Goal: Information Seeking & Learning: Learn about a topic

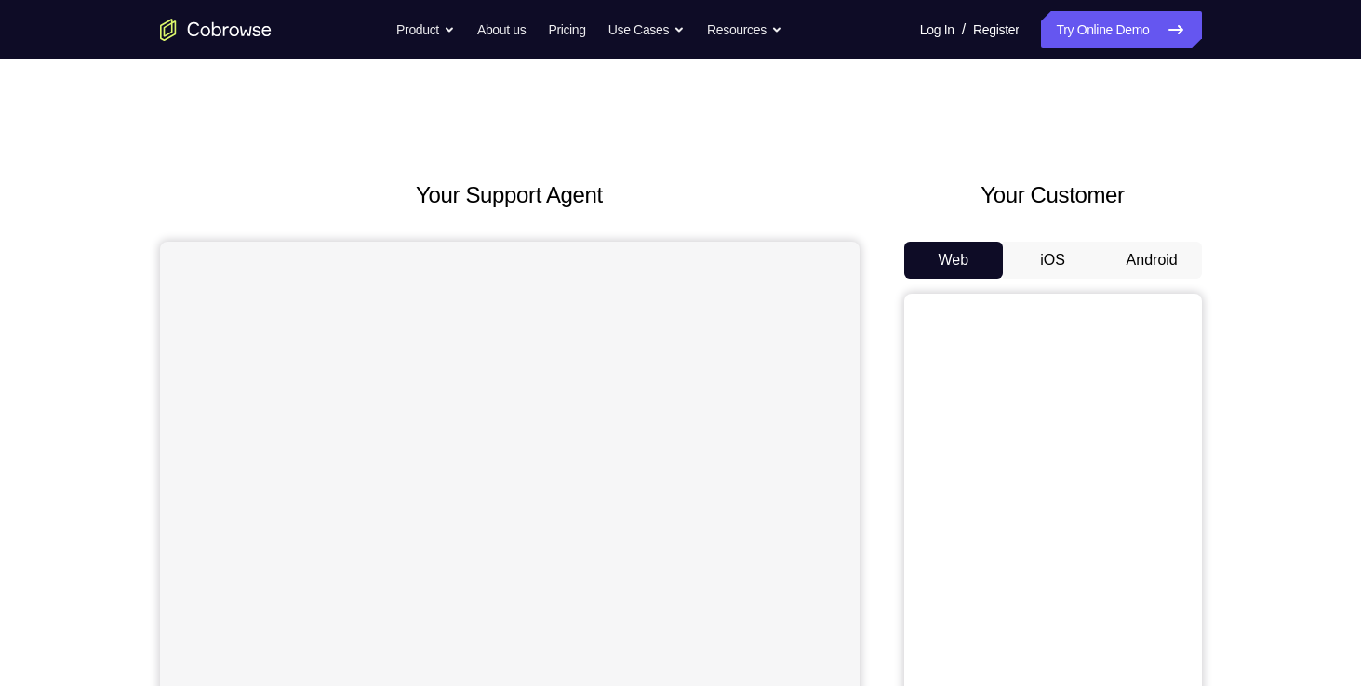
click at [1081, 253] on button "iOS" at bounding box center [1053, 260] width 100 height 37
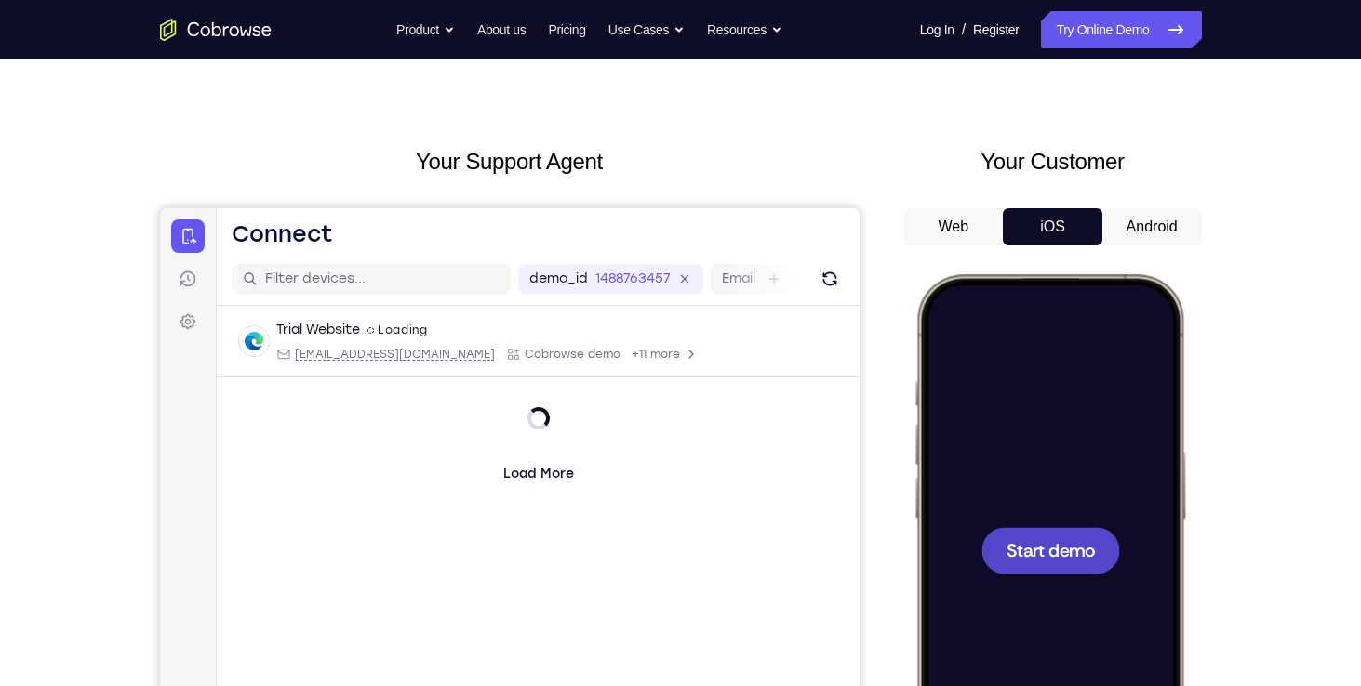
scroll to position [63, 0]
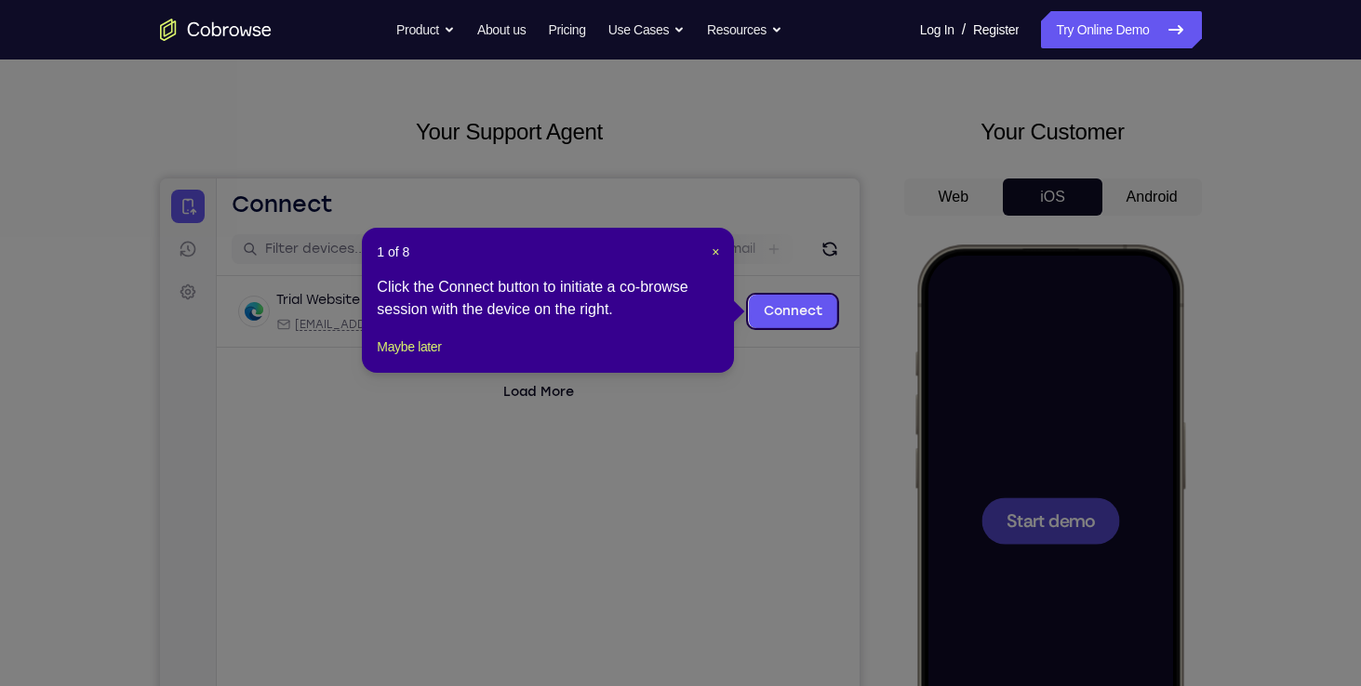
click at [1076, 509] on icon at bounding box center [687, 343] width 1375 height 686
click at [711, 247] on span "×" at bounding box center [714, 252] width 7 height 15
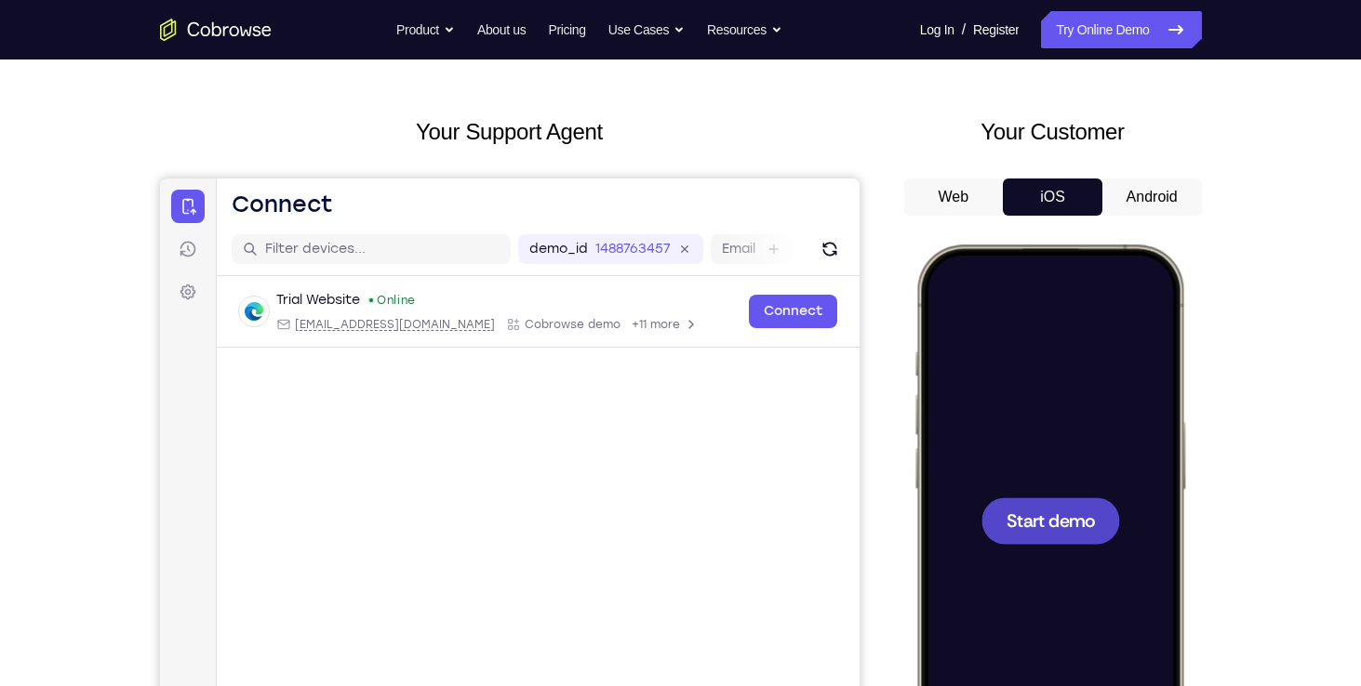
click at [1172, 491] on div "Start demo" at bounding box center [1048, 521] width 273 height 552
click at [1114, 491] on div at bounding box center [1048, 520] width 245 height 531
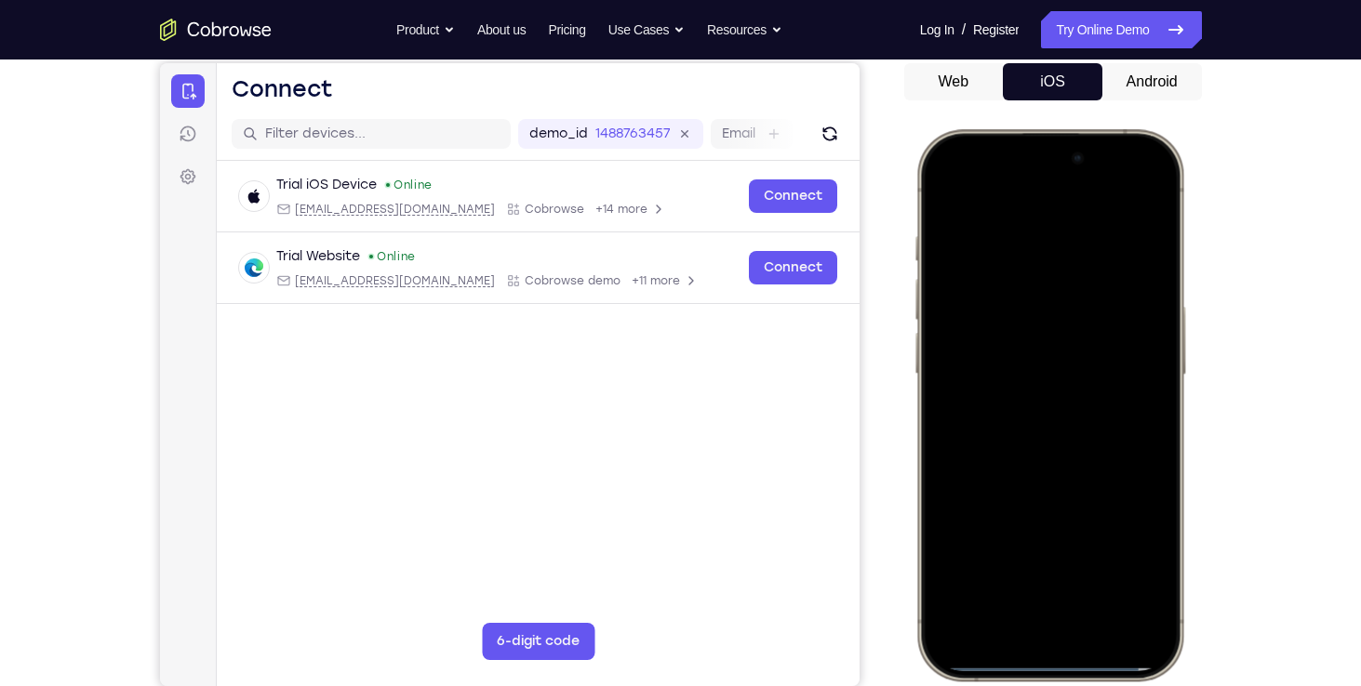
scroll to position [179, 0]
drag, startPoint x: 980, startPoint y: 152, endPoint x: 1049, endPoint y: 641, distance: 494.0
click at [1049, 641] on div at bounding box center [1048, 405] width 245 height 531
drag, startPoint x: 1096, startPoint y: 476, endPoint x: 1101, endPoint y: 545, distance: 69.0
click at [1101, 545] on div at bounding box center [1048, 405] width 245 height 531
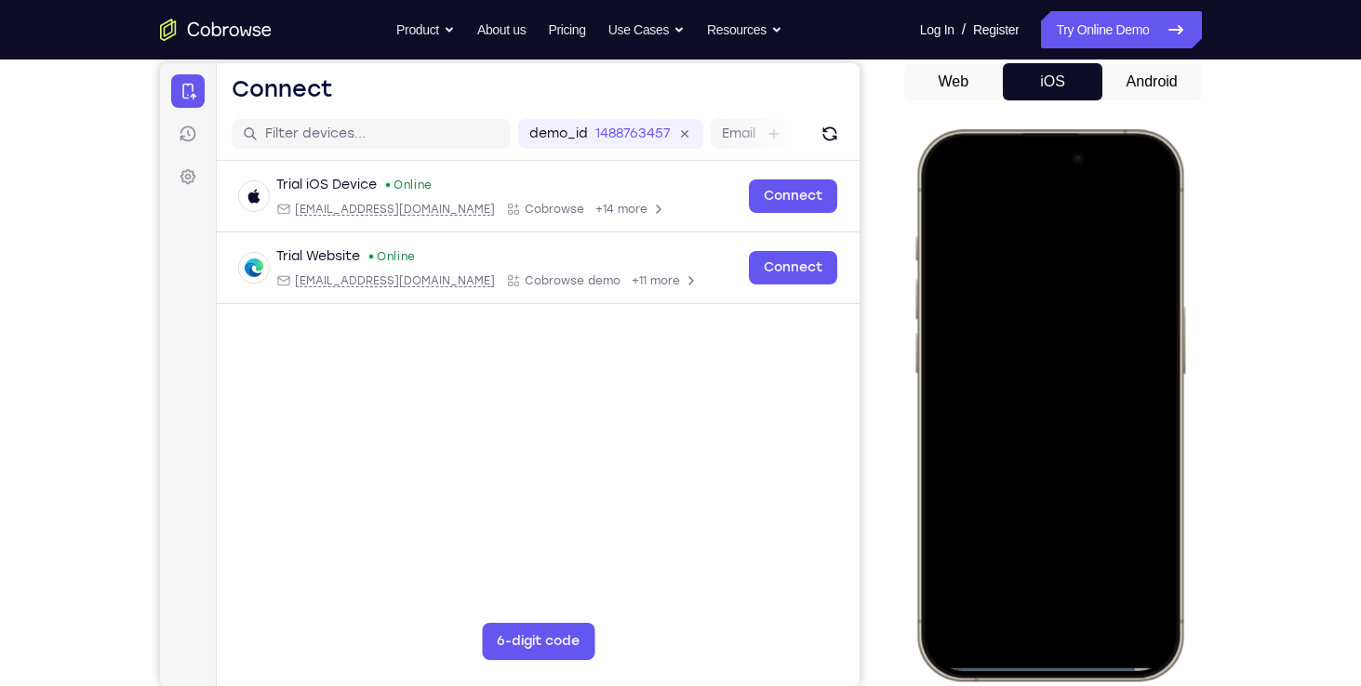
click at [1116, 192] on div at bounding box center [1048, 405] width 245 height 531
click at [1021, 288] on div at bounding box center [1048, 405] width 245 height 531
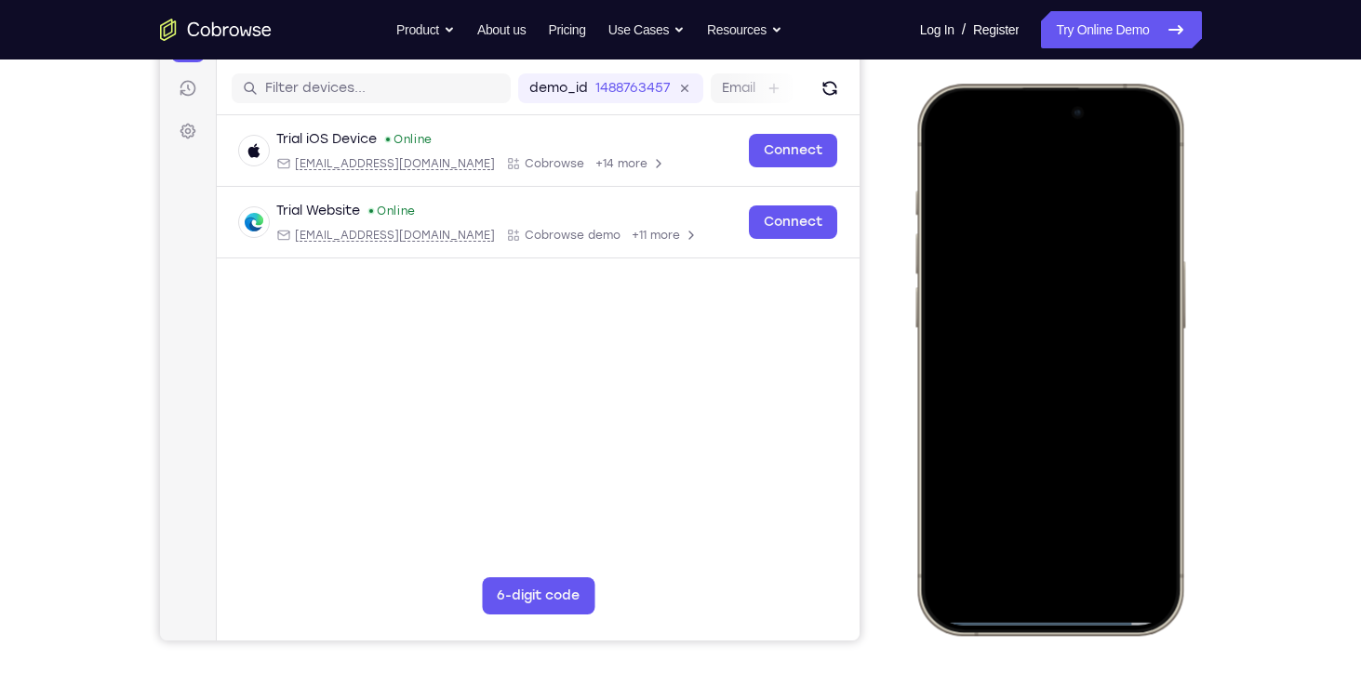
click at [1030, 557] on div at bounding box center [1048, 359] width 245 height 531
click at [986, 156] on div at bounding box center [1048, 359] width 245 height 531
click at [1030, 391] on div at bounding box center [1048, 359] width 245 height 531
click at [989, 267] on div at bounding box center [1048, 359] width 245 height 531
click at [1031, 317] on div at bounding box center [1048, 359] width 245 height 531
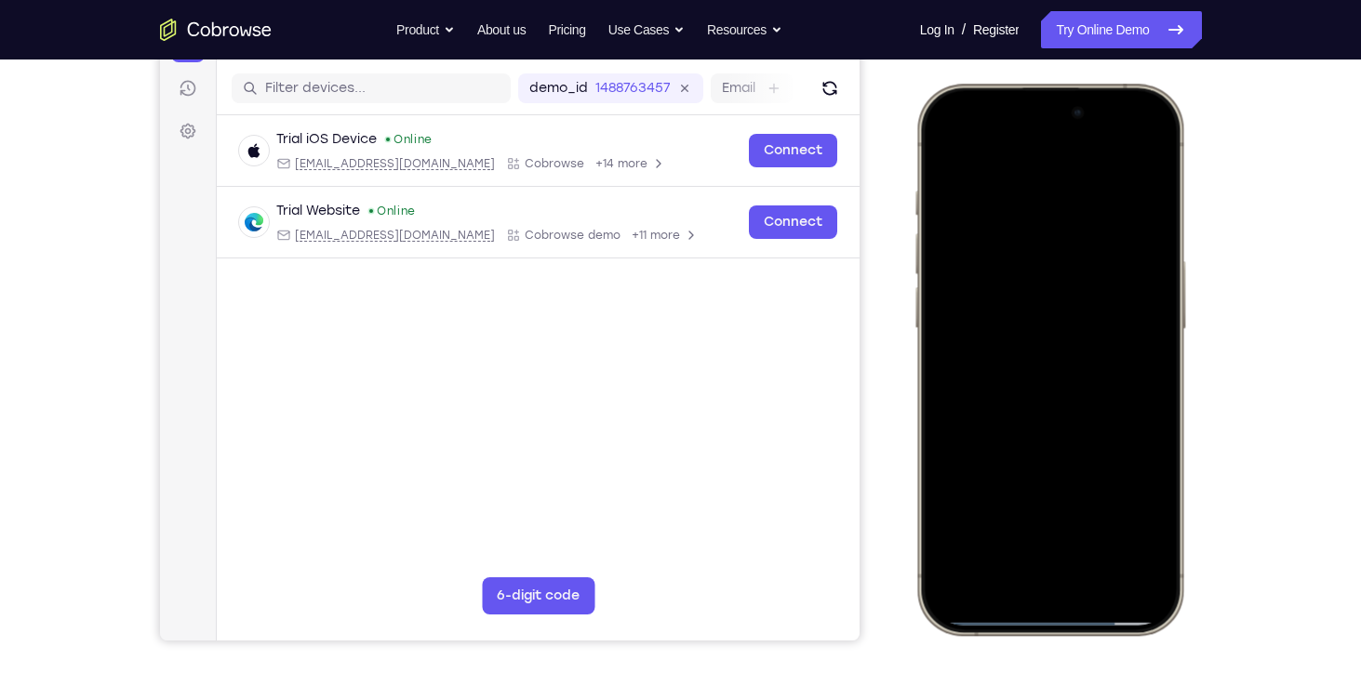
click at [1017, 362] on div at bounding box center [1048, 359] width 245 height 531
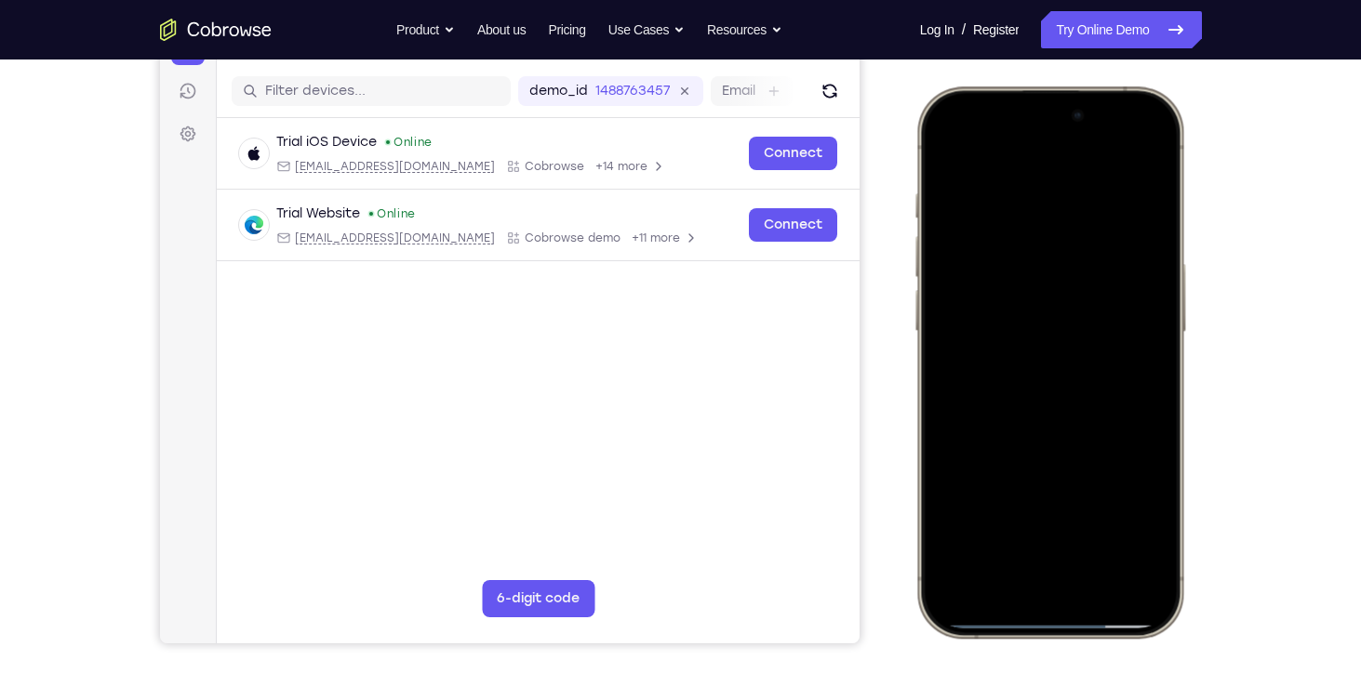
scroll to position [219, 0]
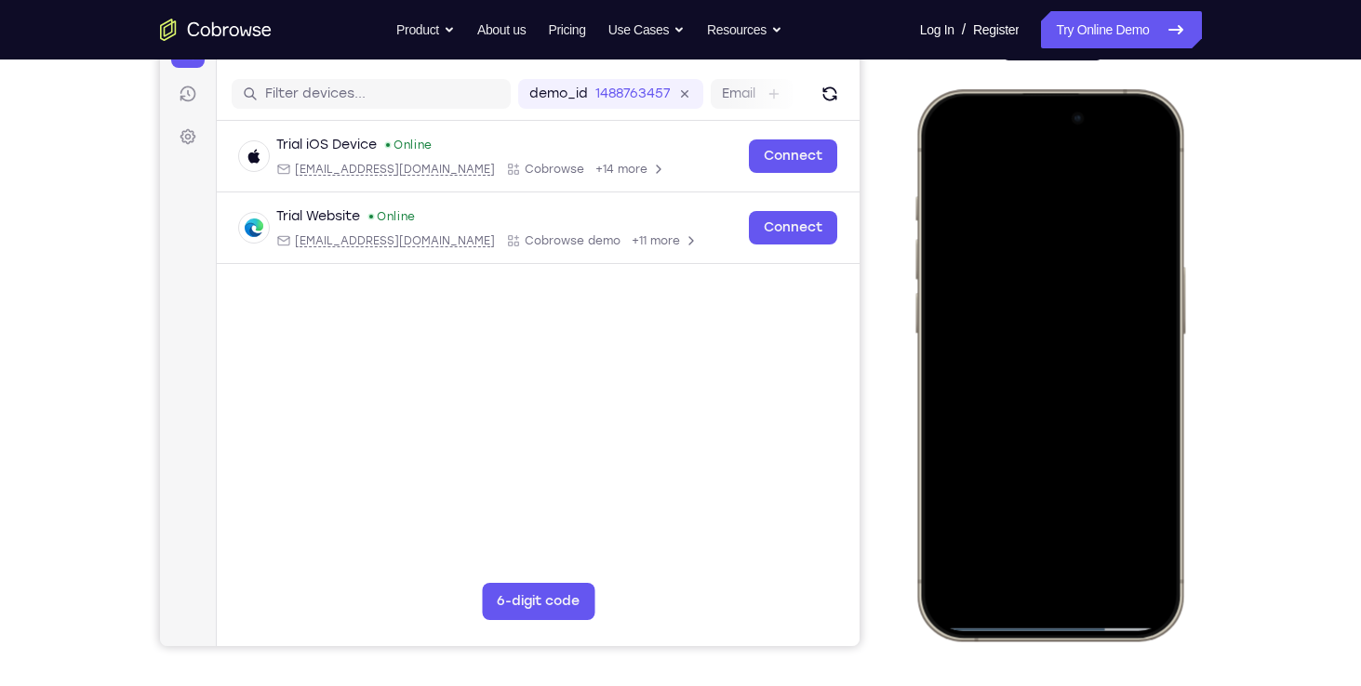
click at [1048, 445] on div at bounding box center [1048, 365] width 245 height 531
click at [1095, 524] on div at bounding box center [1048, 365] width 245 height 531
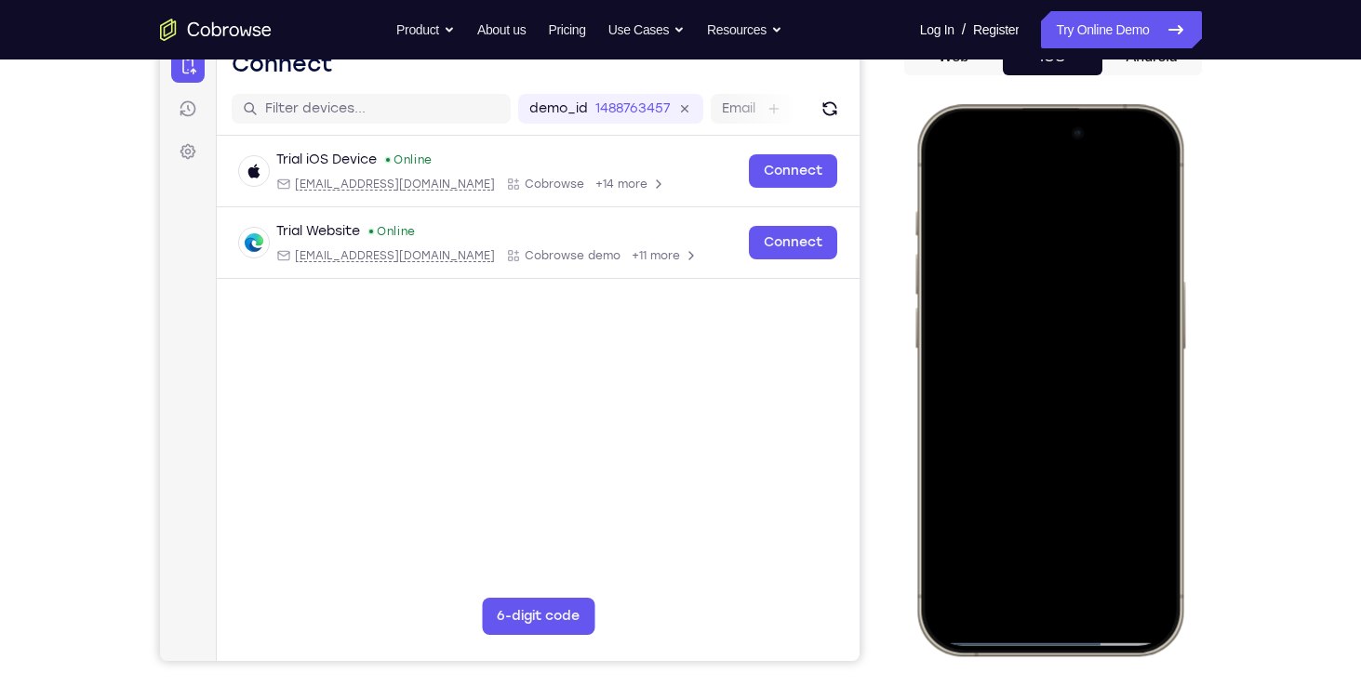
click at [1041, 367] on div at bounding box center [1048, 379] width 245 height 531
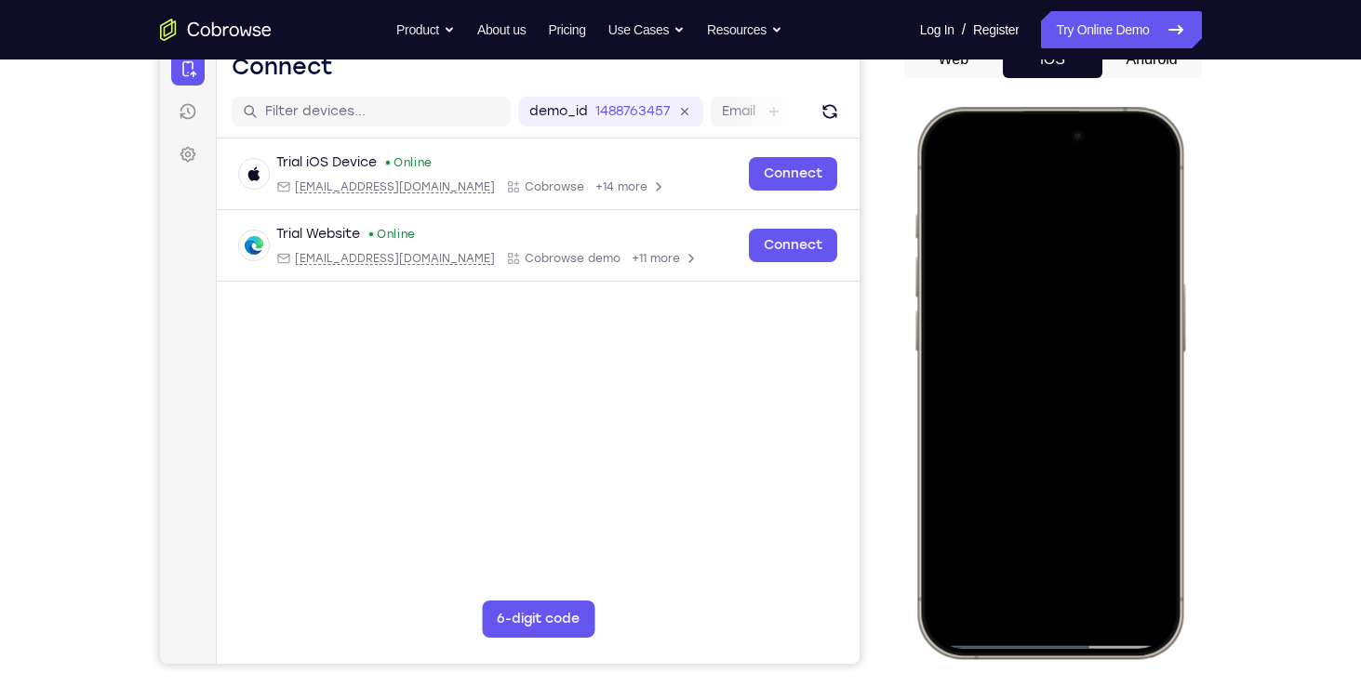
click at [1041, 368] on div at bounding box center [1048, 382] width 245 height 531
click at [947, 181] on div at bounding box center [1048, 382] width 245 height 531
click at [949, 189] on div at bounding box center [1048, 382] width 245 height 531
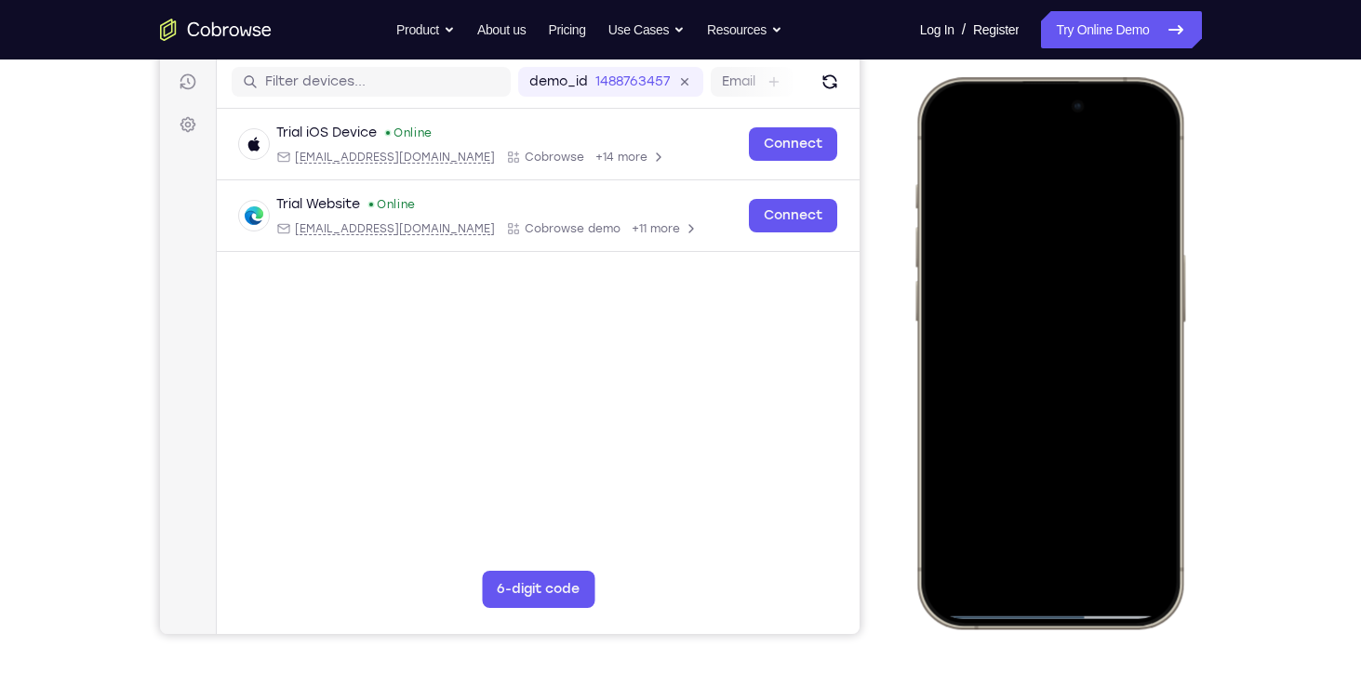
scroll to position [151, 0]
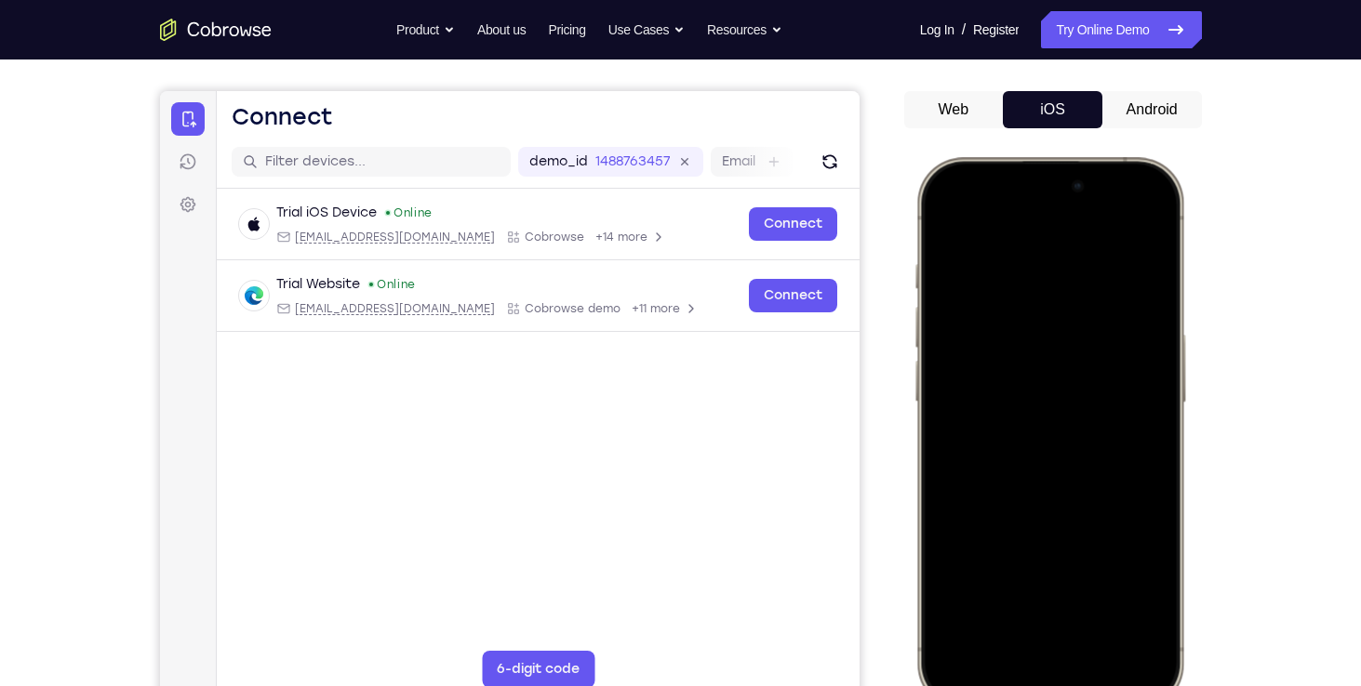
click at [950, 209] on div at bounding box center [1048, 432] width 245 height 531
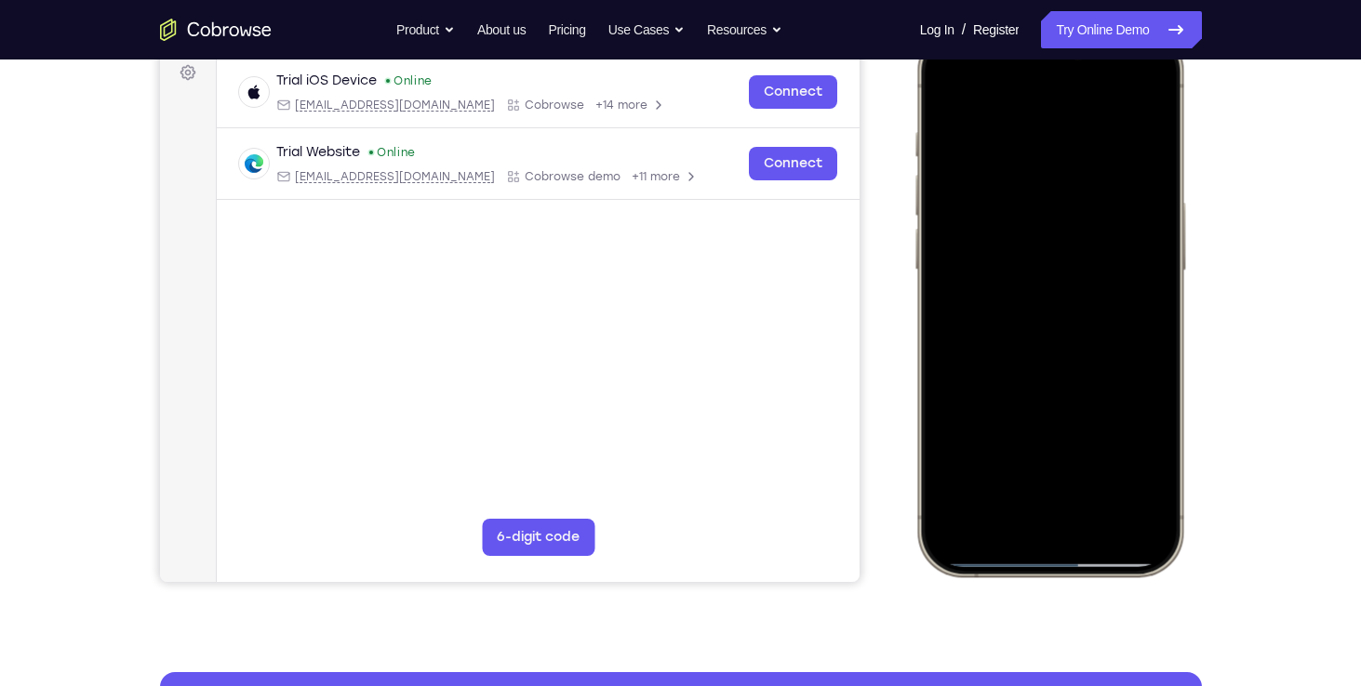
scroll to position [280, 0]
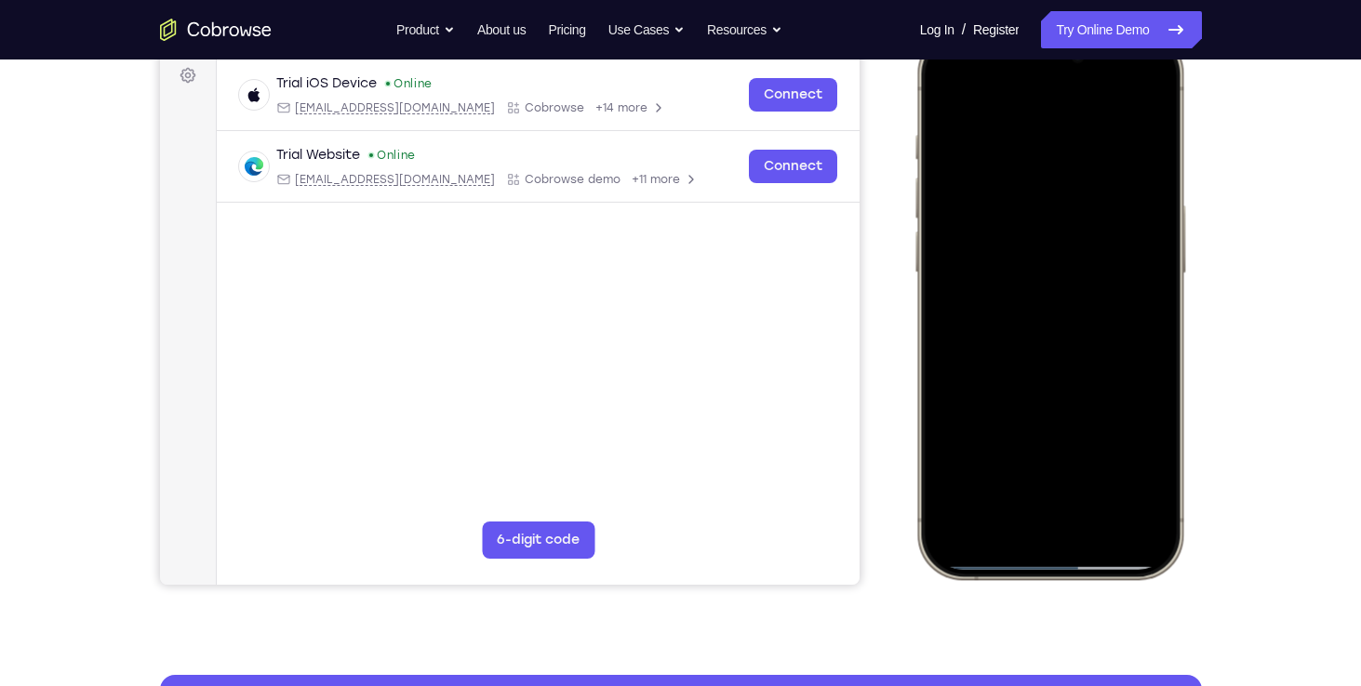
drag, startPoint x: 1081, startPoint y: 471, endPoint x: 1085, endPoint y: 205, distance: 266.0
click at [1085, 205] on div at bounding box center [1048, 303] width 245 height 531
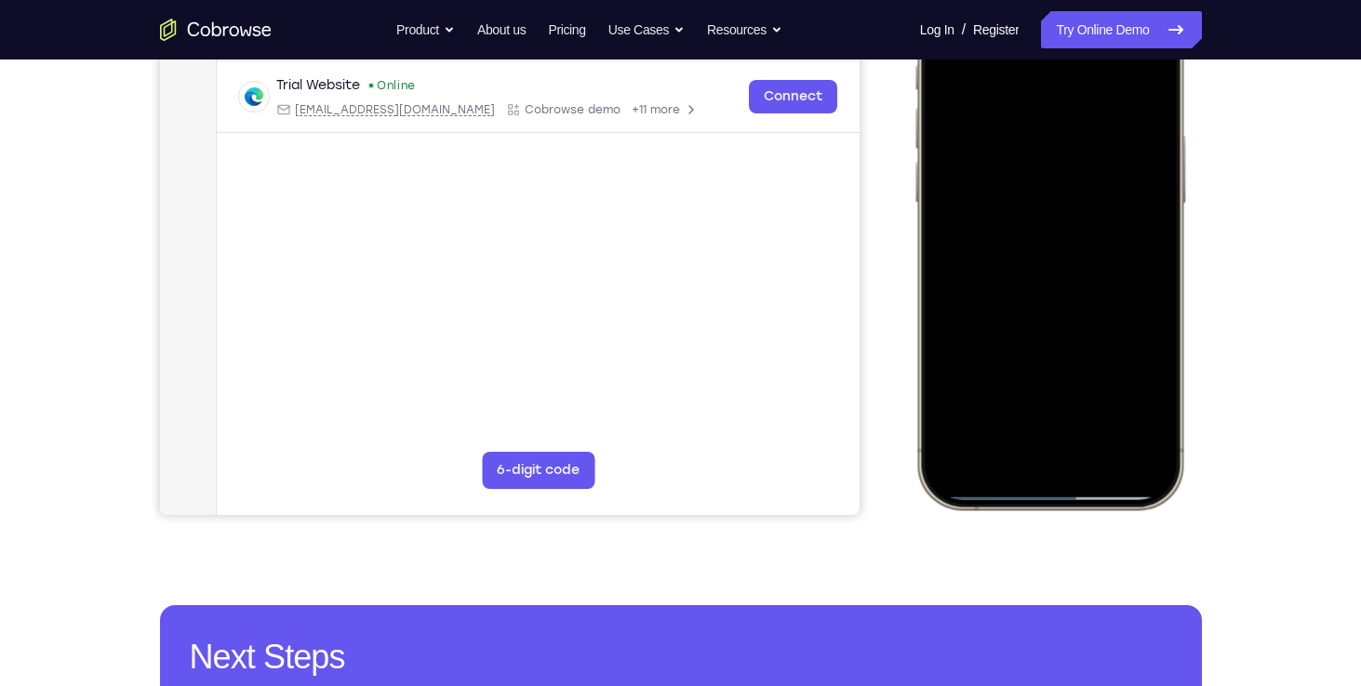
click at [1098, 456] on div at bounding box center [1048, 233] width 245 height 531
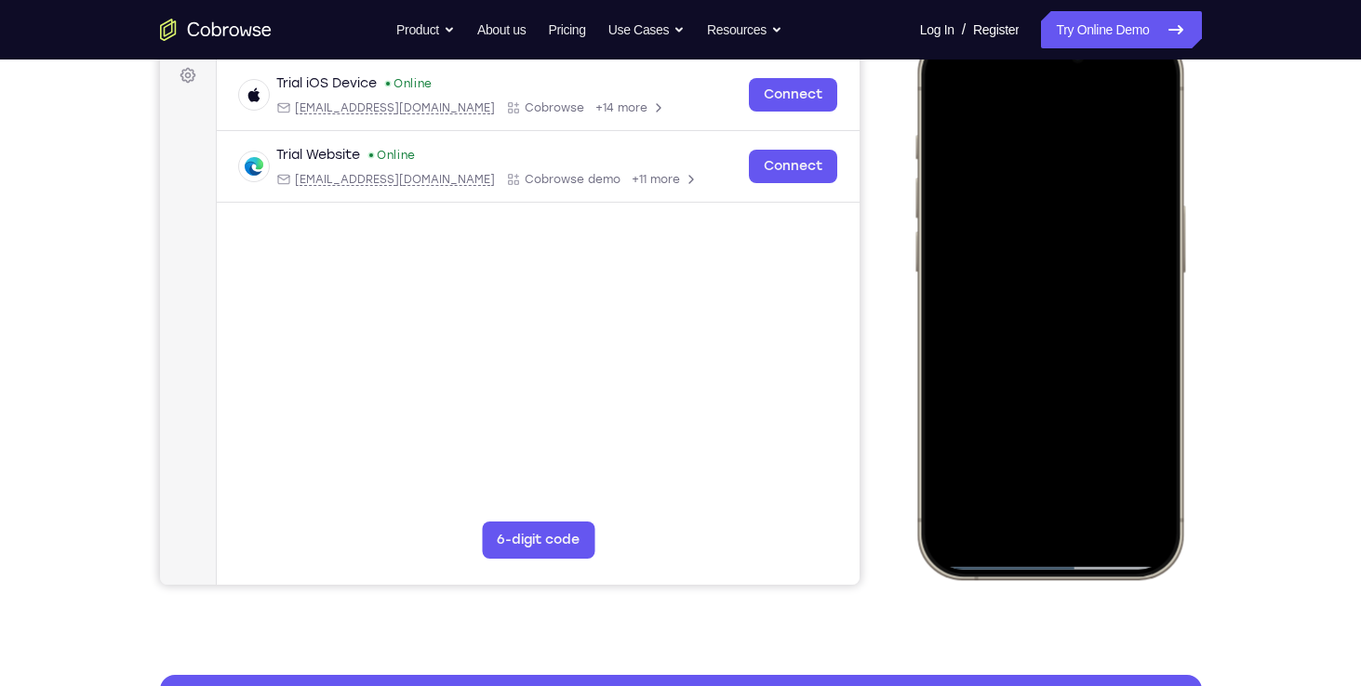
scroll to position [281, 0]
click at [1096, 528] on div at bounding box center [1048, 302] width 245 height 531
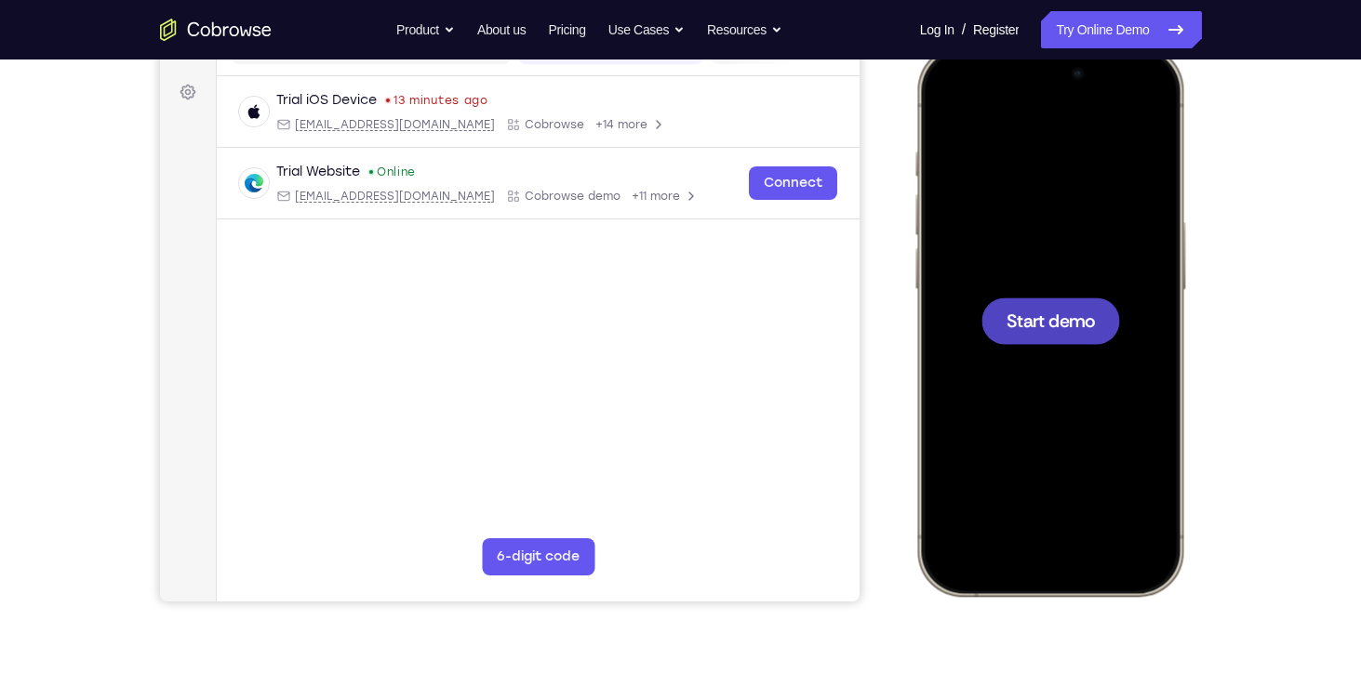
click at [996, 285] on div at bounding box center [1048, 320] width 245 height 531
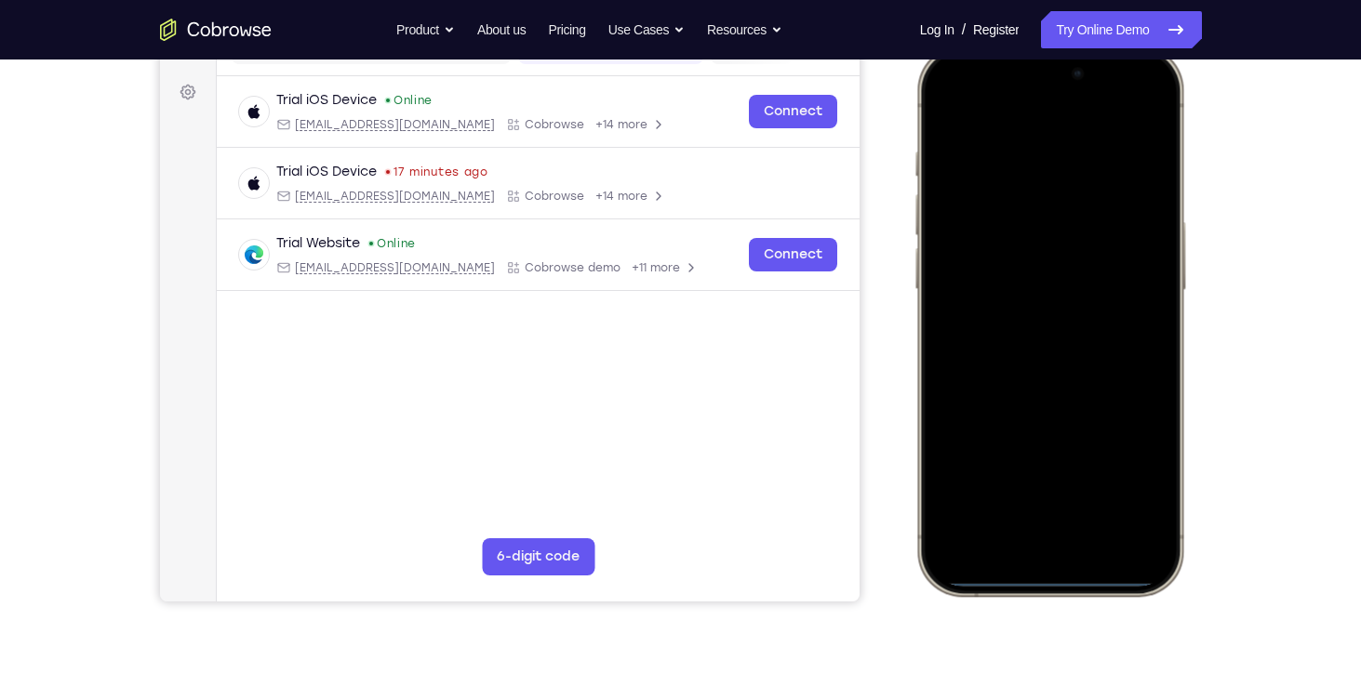
drag, startPoint x: 980, startPoint y: 73, endPoint x: 1099, endPoint y: 718, distance: 656.3
click at [1099, 603] on html "Online web based iOS Simulators and Android Emulators. Run iPhone, iPad, Mobile…" at bounding box center [1051, 324] width 279 height 558
drag, startPoint x: 1030, startPoint y: 329, endPoint x: 1075, endPoint y: 568, distance: 243.1
click at [1075, 568] on div at bounding box center [1048, 320] width 245 height 531
click at [1117, 103] on div at bounding box center [1048, 320] width 245 height 531
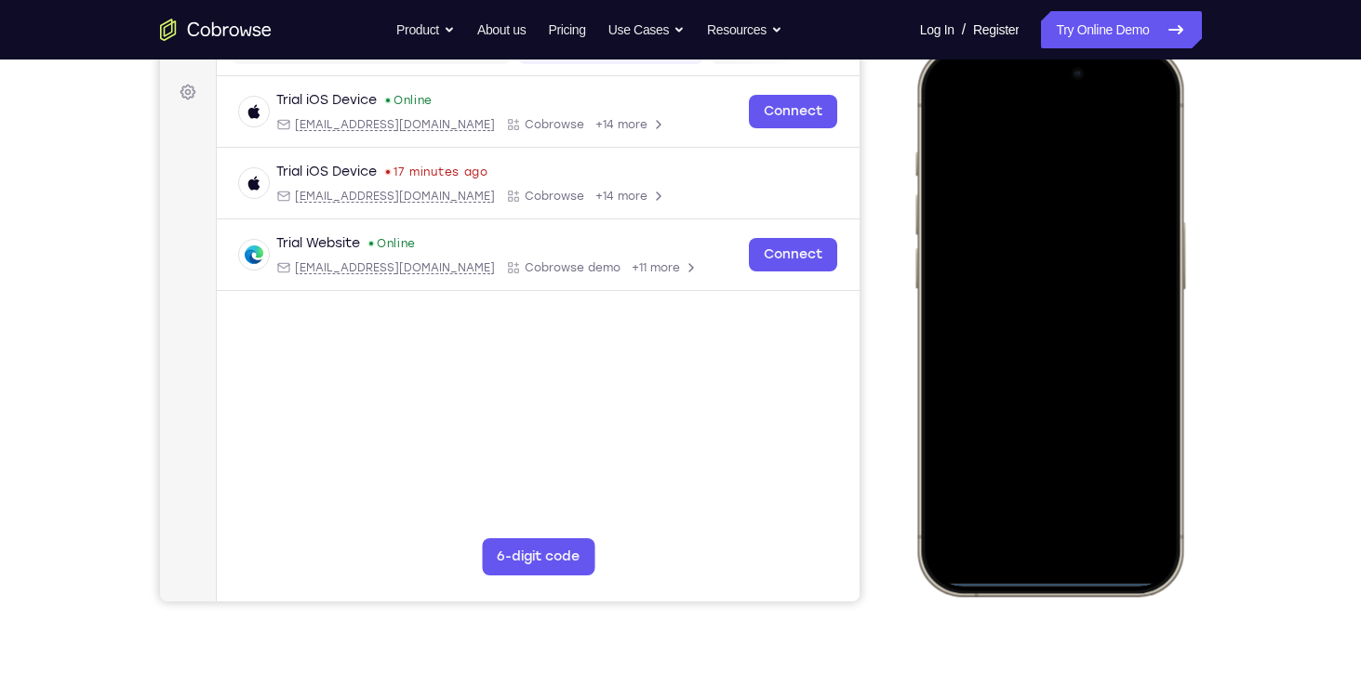
click at [1022, 219] on div at bounding box center [1048, 320] width 245 height 531
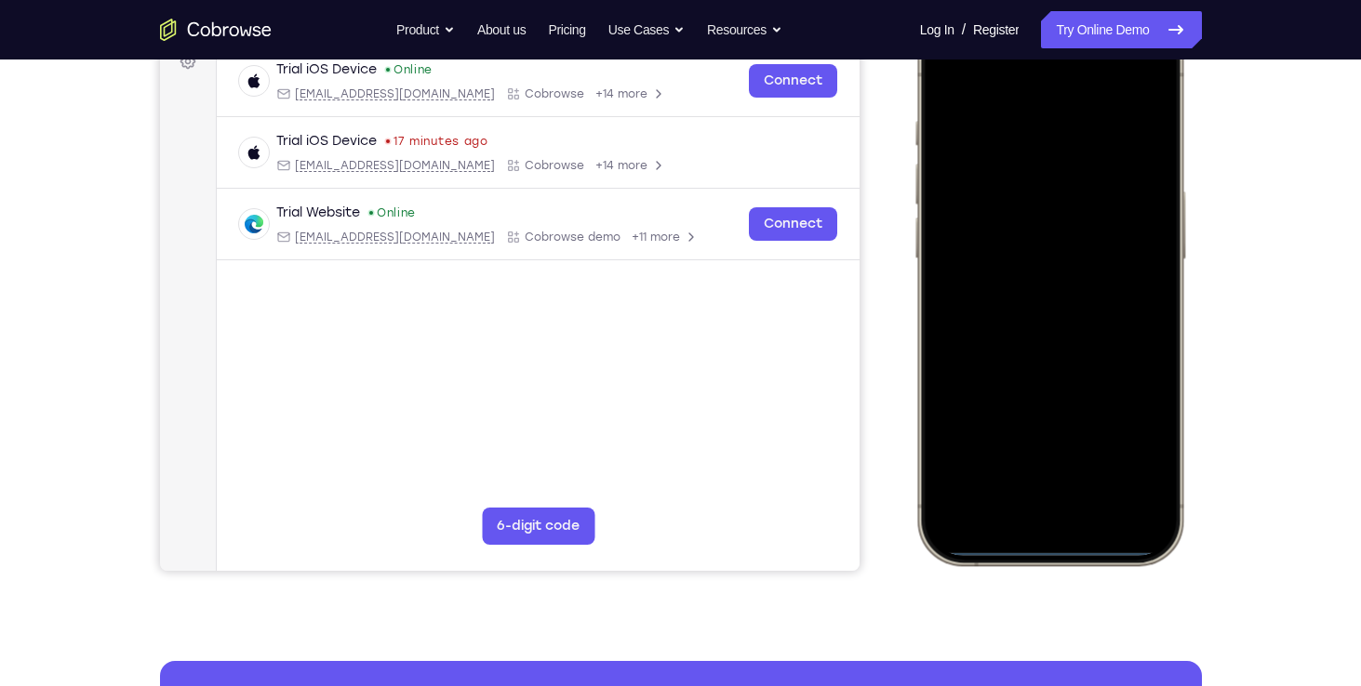
scroll to position [294, 0]
click at [1035, 484] on div at bounding box center [1048, 289] width 245 height 531
click at [1018, 321] on div at bounding box center [1048, 289] width 245 height 531
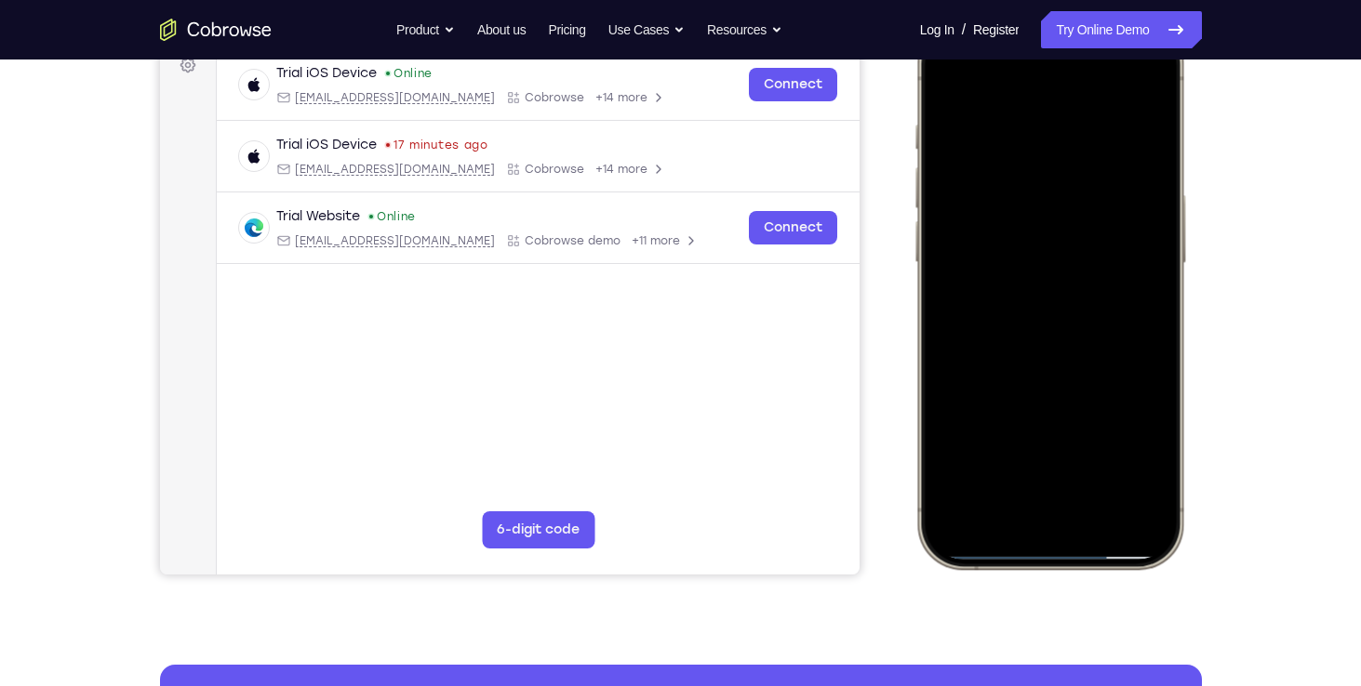
click at [1005, 217] on div at bounding box center [1048, 293] width 245 height 531
click at [978, 269] on div at bounding box center [1048, 293] width 245 height 531
click at [990, 303] on div at bounding box center [1048, 293] width 245 height 531
click at [1052, 381] on div at bounding box center [1048, 293] width 245 height 531
click at [1098, 456] on div at bounding box center [1048, 293] width 245 height 531
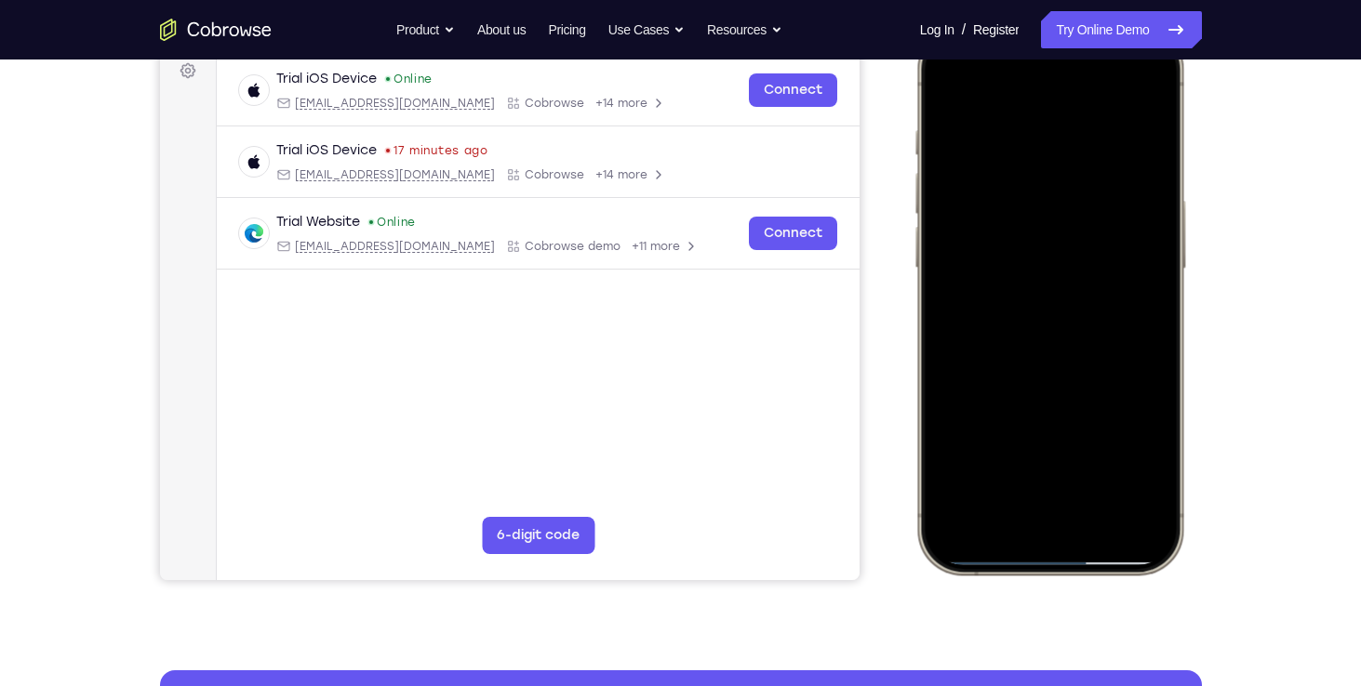
scroll to position [99, 0]
